Goal: Transaction & Acquisition: Purchase product/service

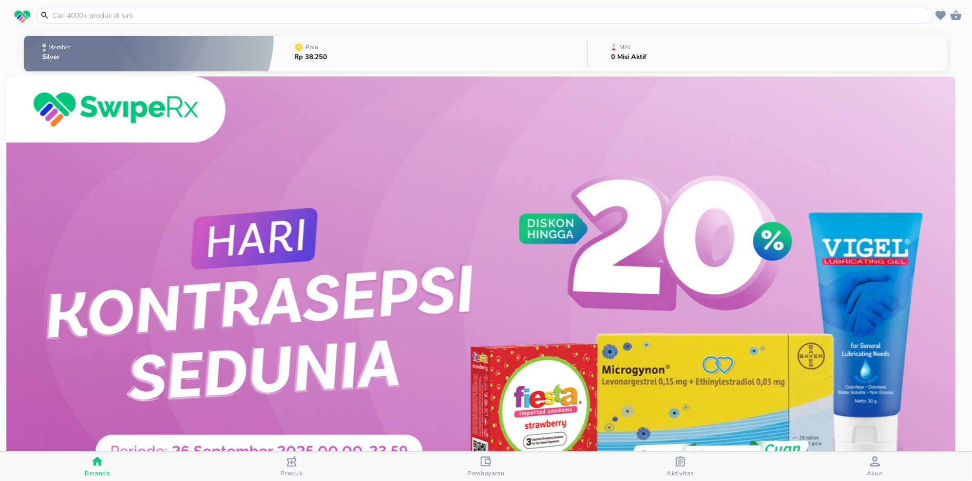
click at [175, 12] on input "text" at bounding box center [490, 15] width 879 height 11
paste input "[MEDICAL_DATA] [MEDICAL_DATA] CFC FREE Gsk 200 Doses DUS, 1 BOTOL @ 200 DOSIS"
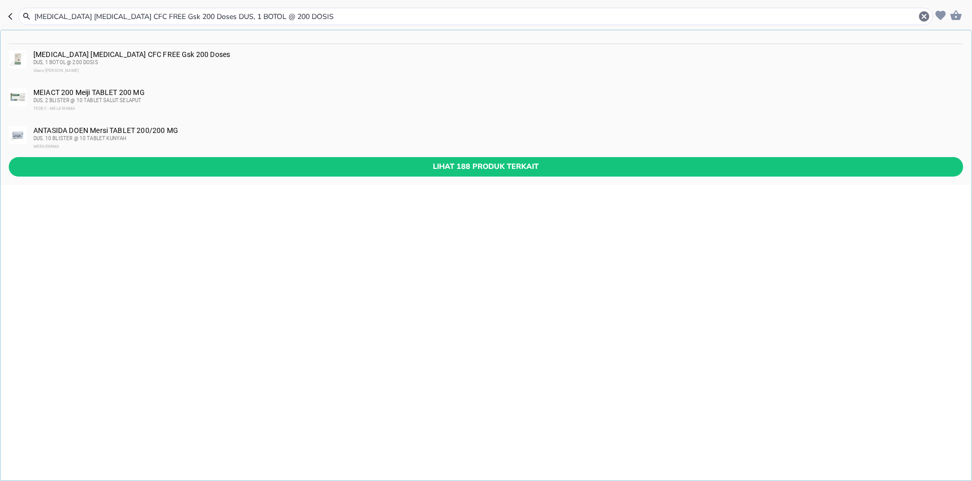
type input "[MEDICAL_DATA] [MEDICAL_DATA] CFC FREE Gsk 200 Doses DUS, 1 BOTOL @ 200 DOSIS"
click at [94, 51] on div "[MEDICAL_DATA] [MEDICAL_DATA] CFC FREE Gsk 200 Doses DUS, 1 BOTOL @ 200 DOSIS G…" at bounding box center [497, 62] width 929 height 25
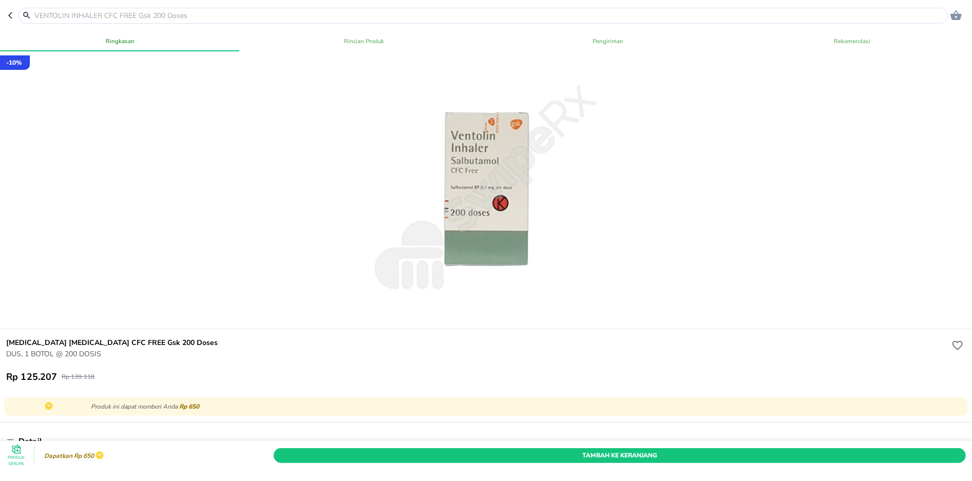
scroll to position [411, 0]
